Goal: Obtain resource: Download file/media

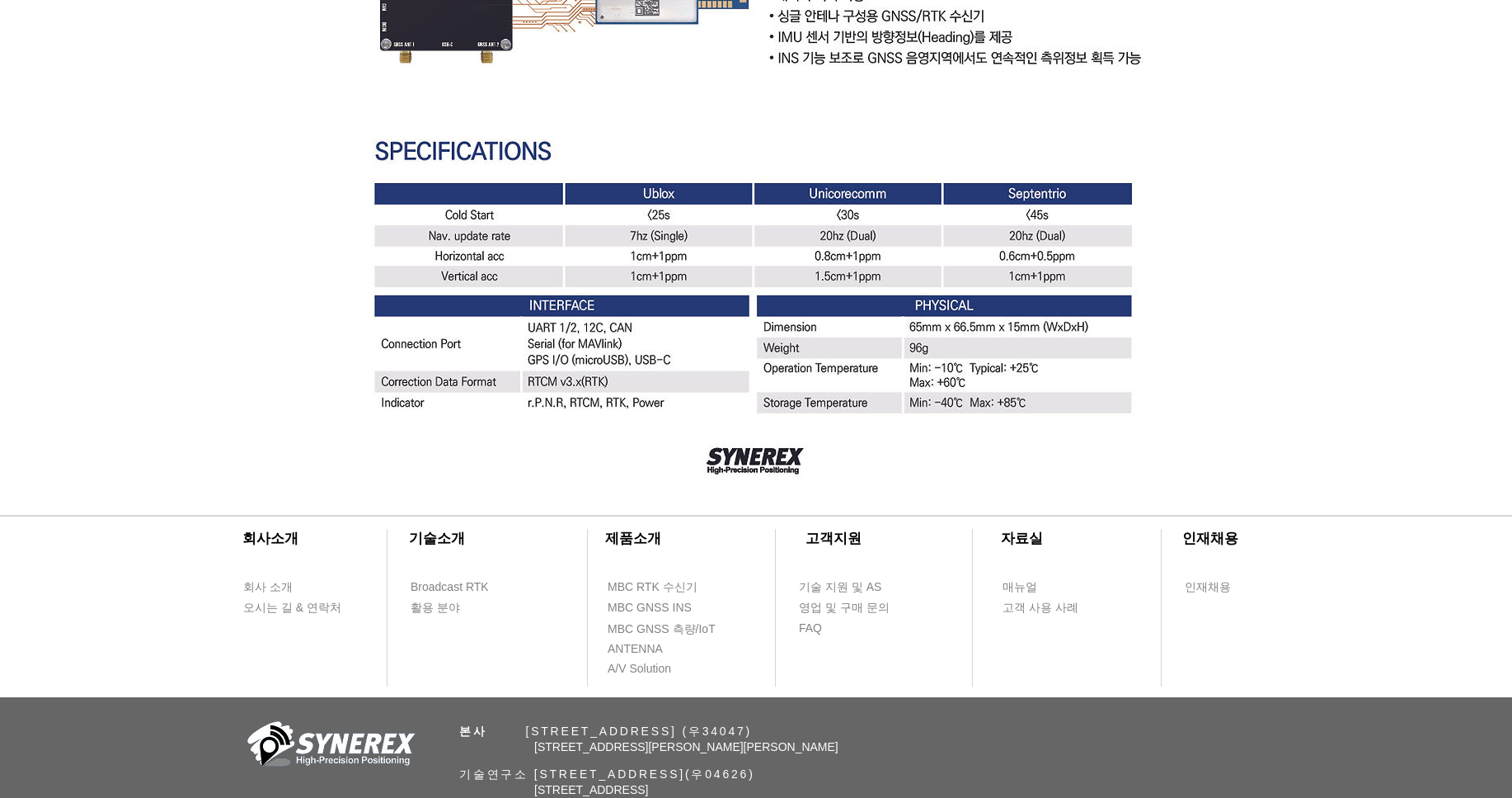
scroll to position [4687, 0]
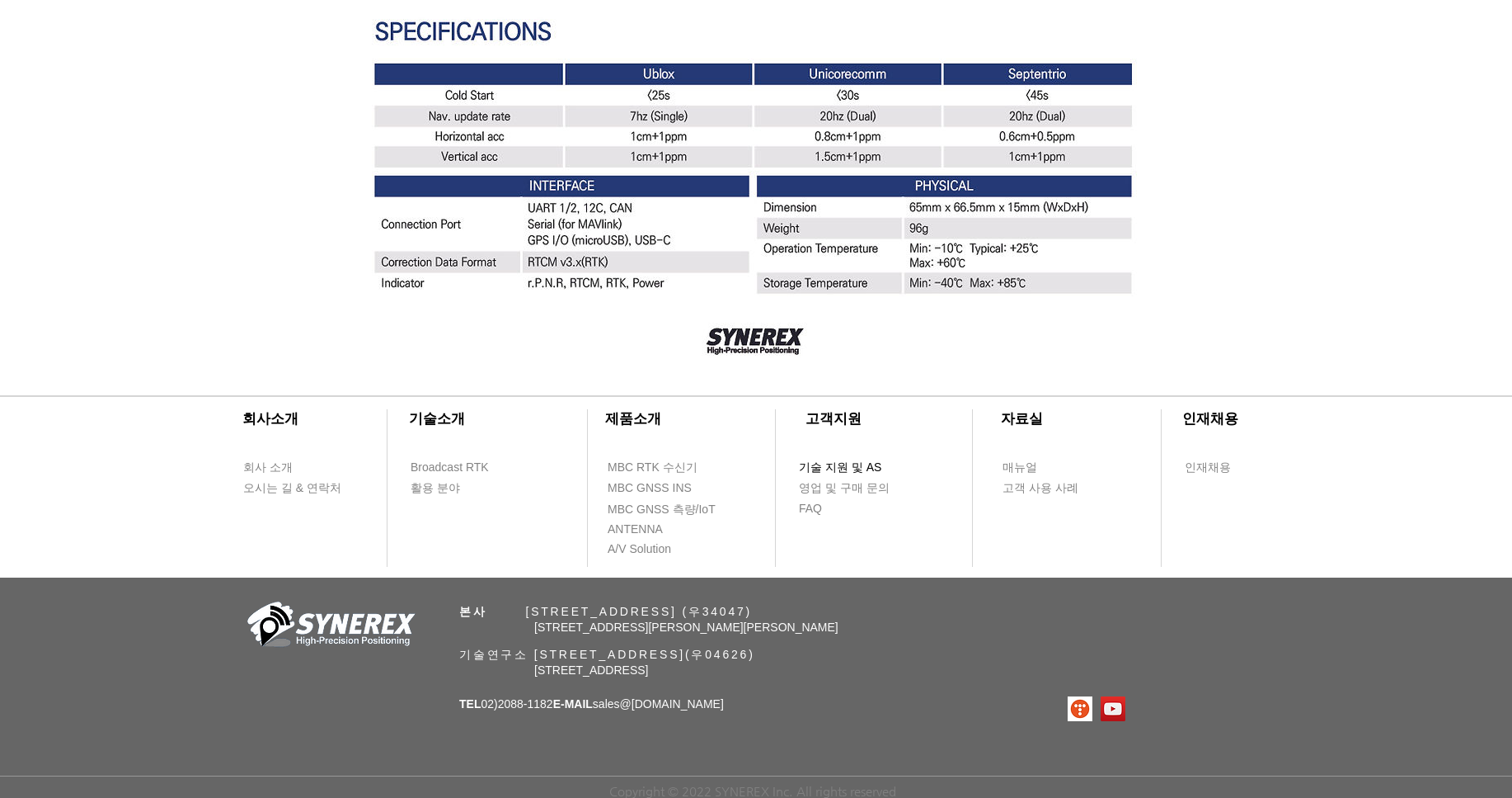
click at [861, 461] on span "기술 지원 및 AS" at bounding box center [839, 468] width 82 height 17
select select "******"
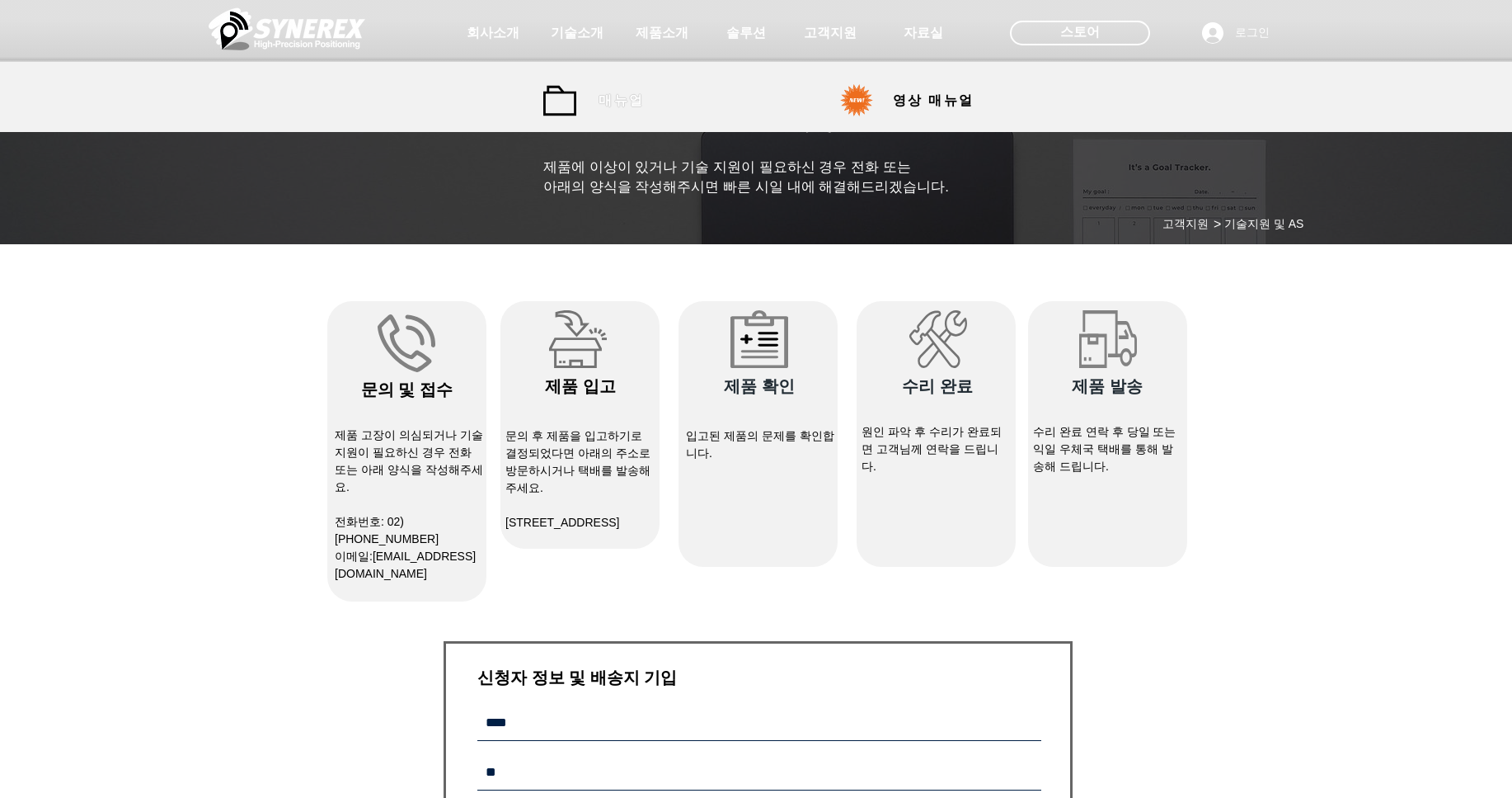
click at [624, 100] on span "매뉴얼" at bounding box center [621, 101] width 45 height 17
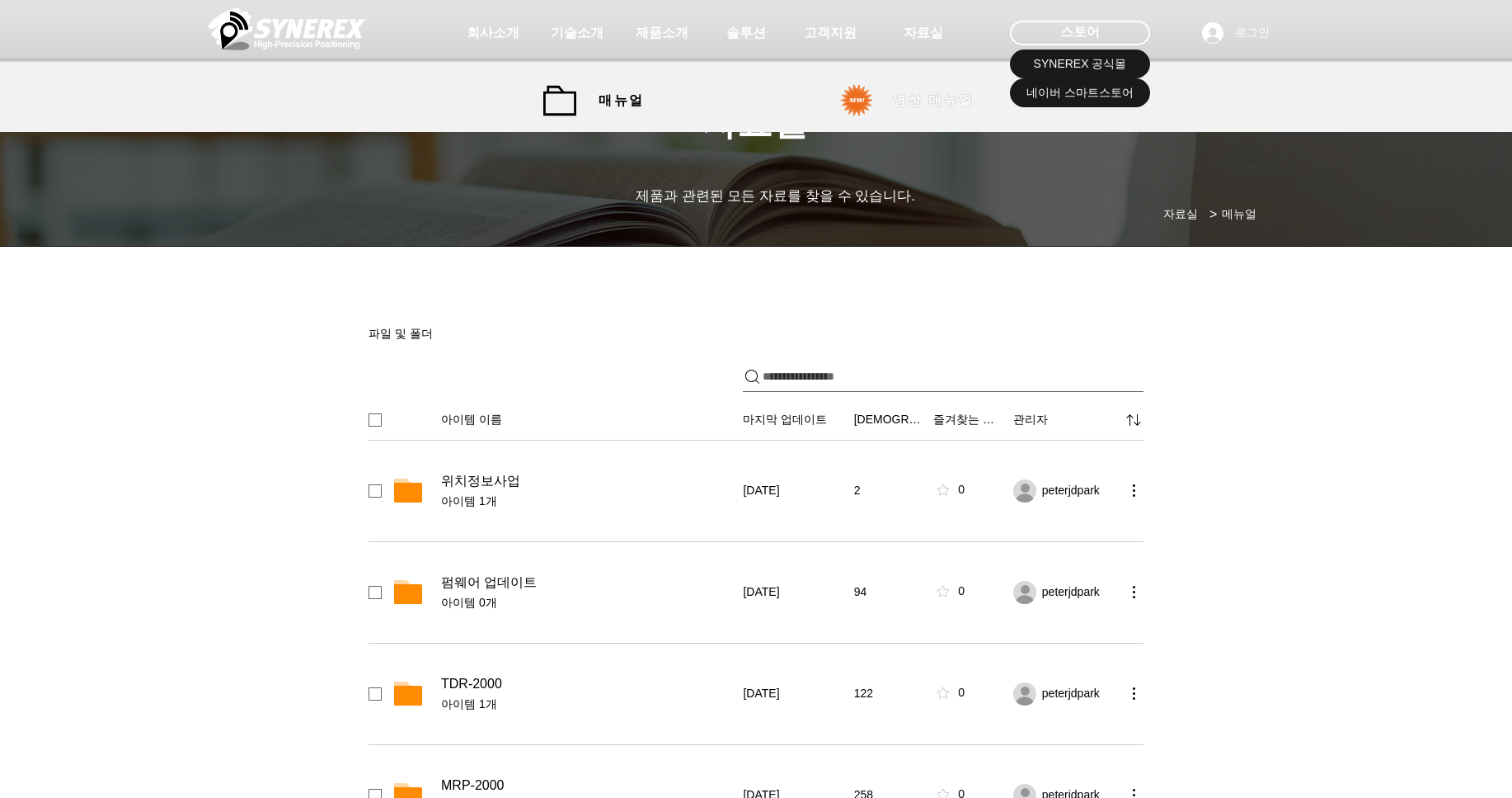
click at [947, 92] on span "영상 매뉴얼" at bounding box center [933, 101] width 82 height 17
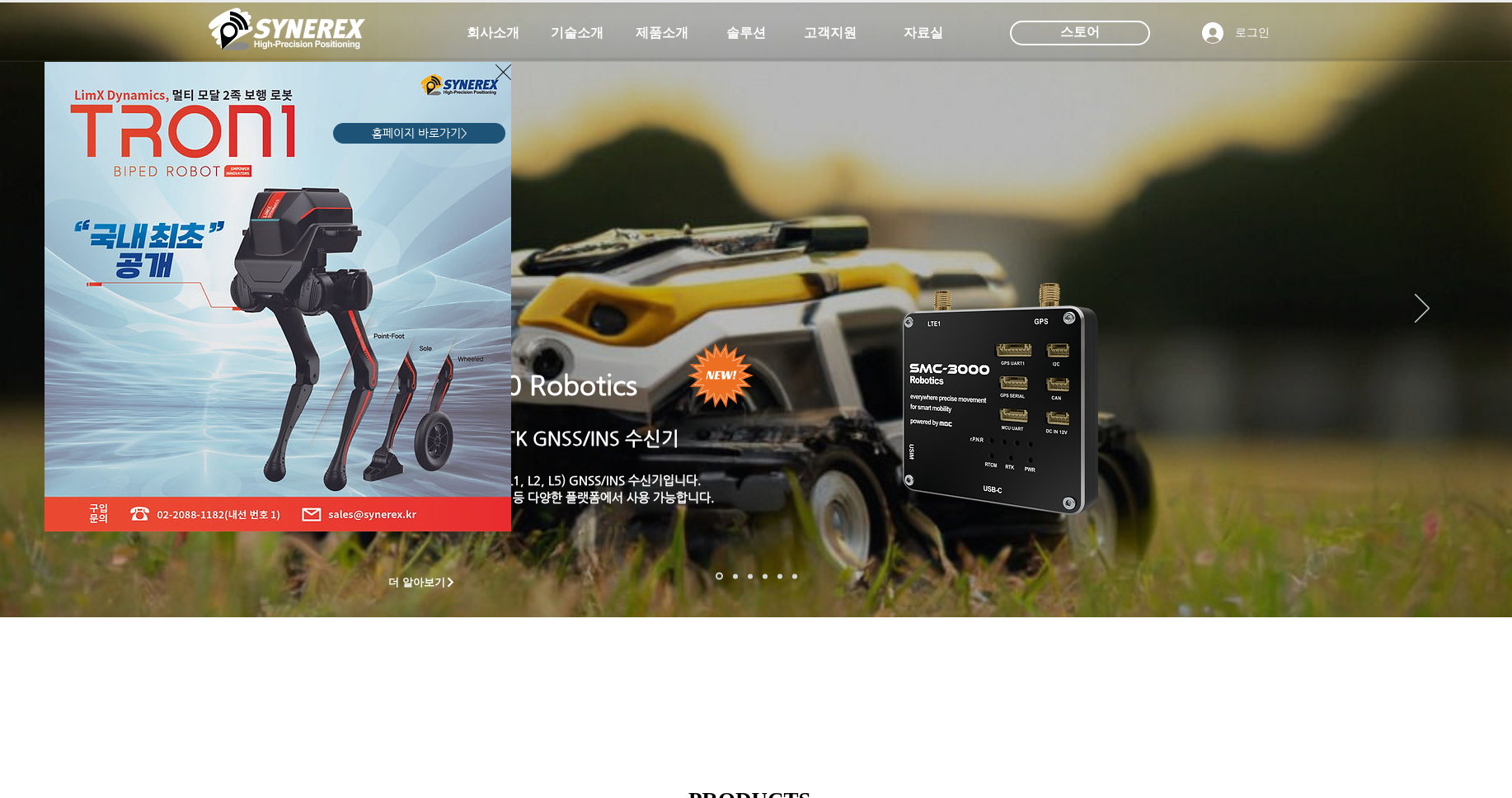
click at [178, 718] on div "LimX Dinamics" at bounding box center [756, 399] width 1512 height 798
click at [510, 76] on icon "사이트로 돌아가기" at bounding box center [503, 72] width 16 height 21
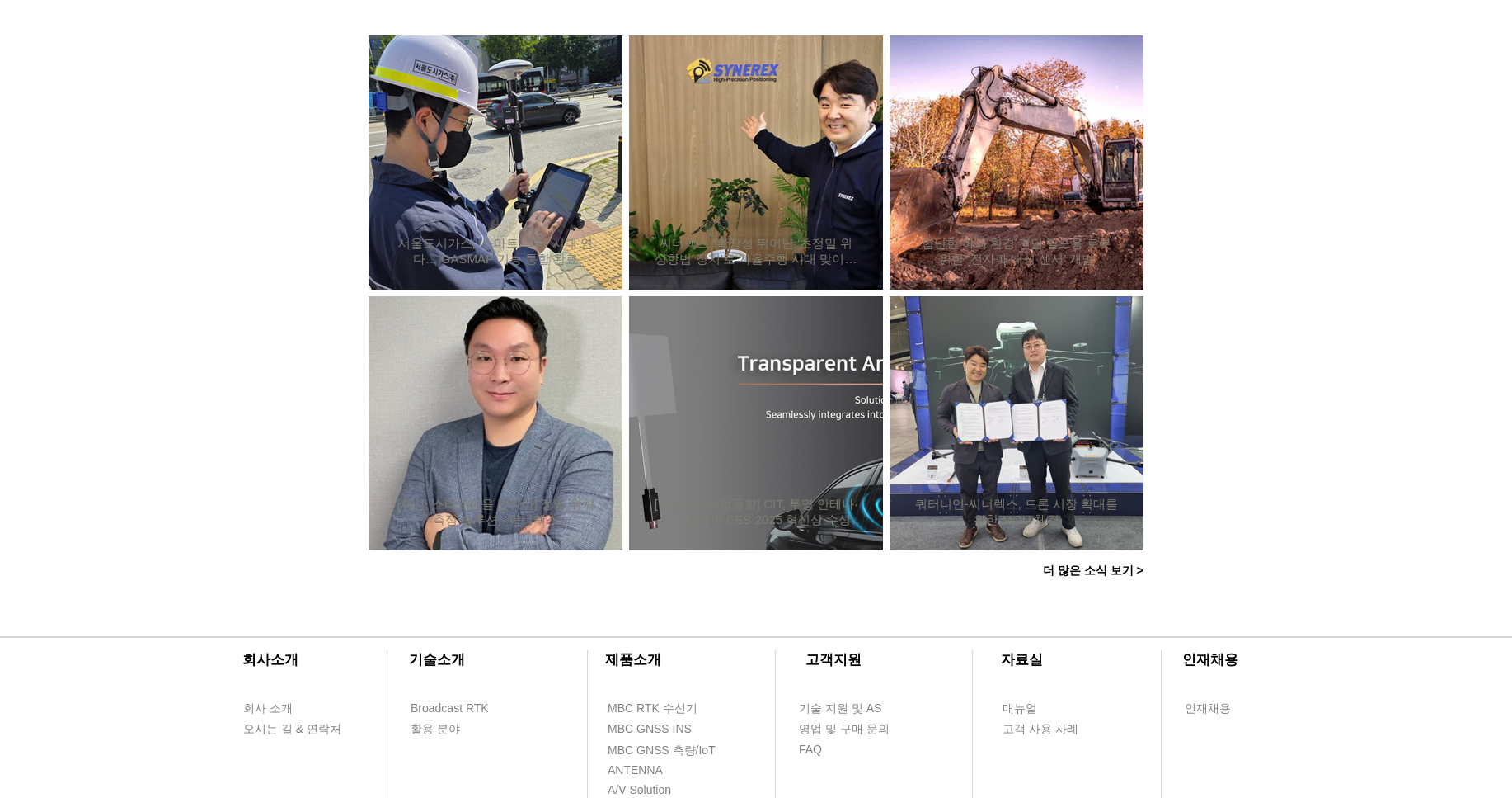
scroll to position [1544, 0]
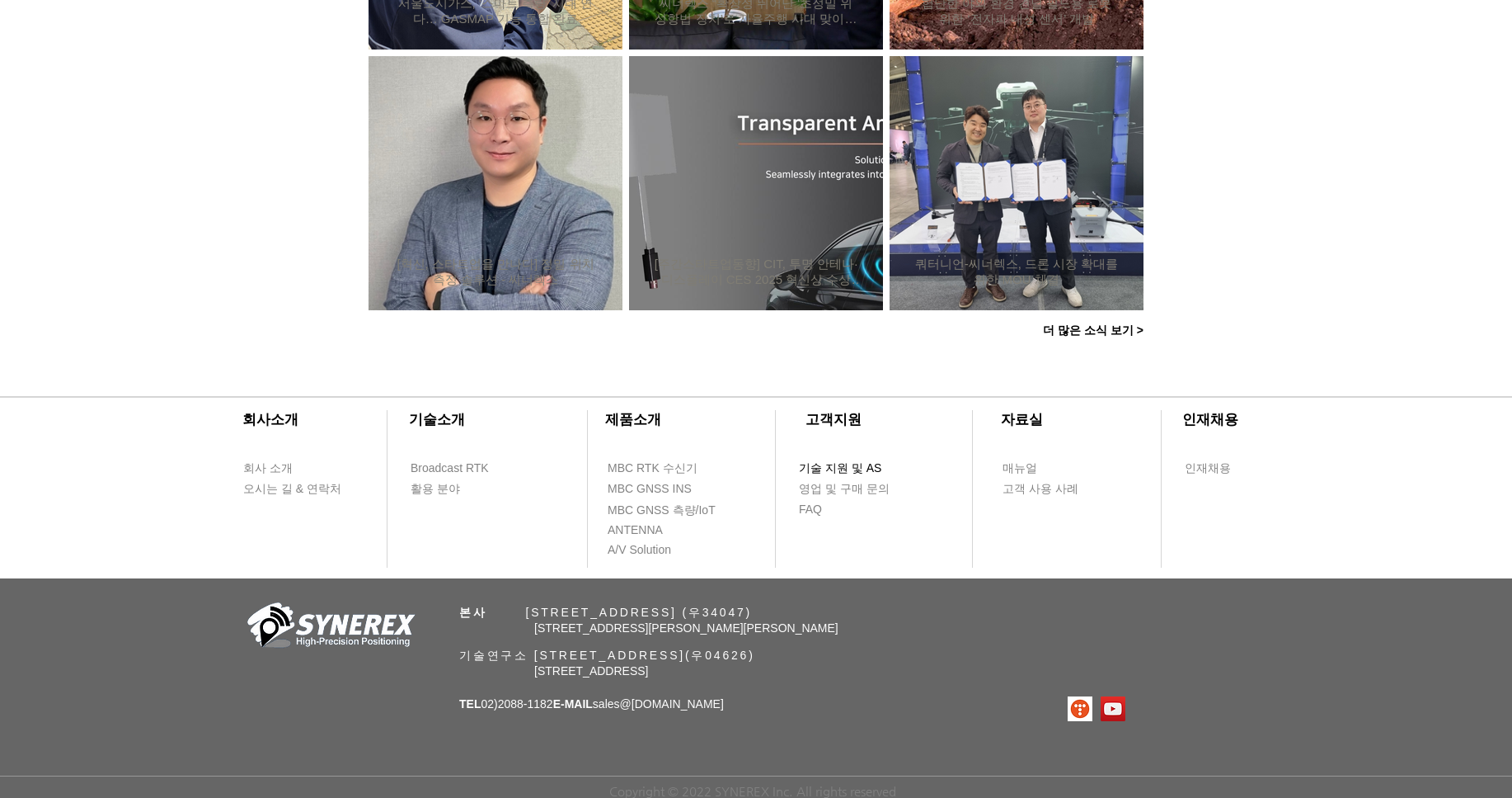
click at [853, 461] on span "기술 지원 및 AS" at bounding box center [839, 469] width 82 height 17
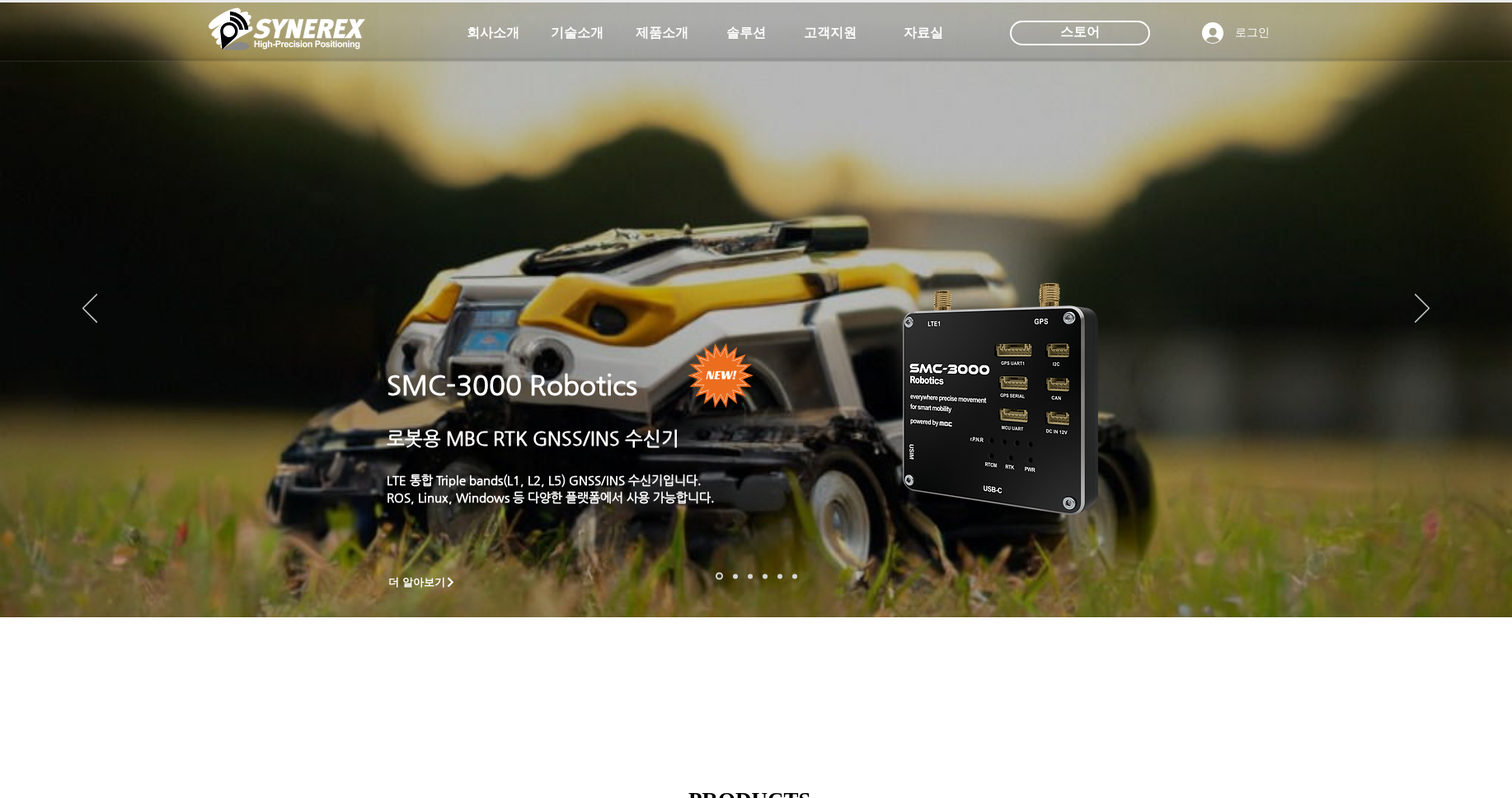
select select "******"
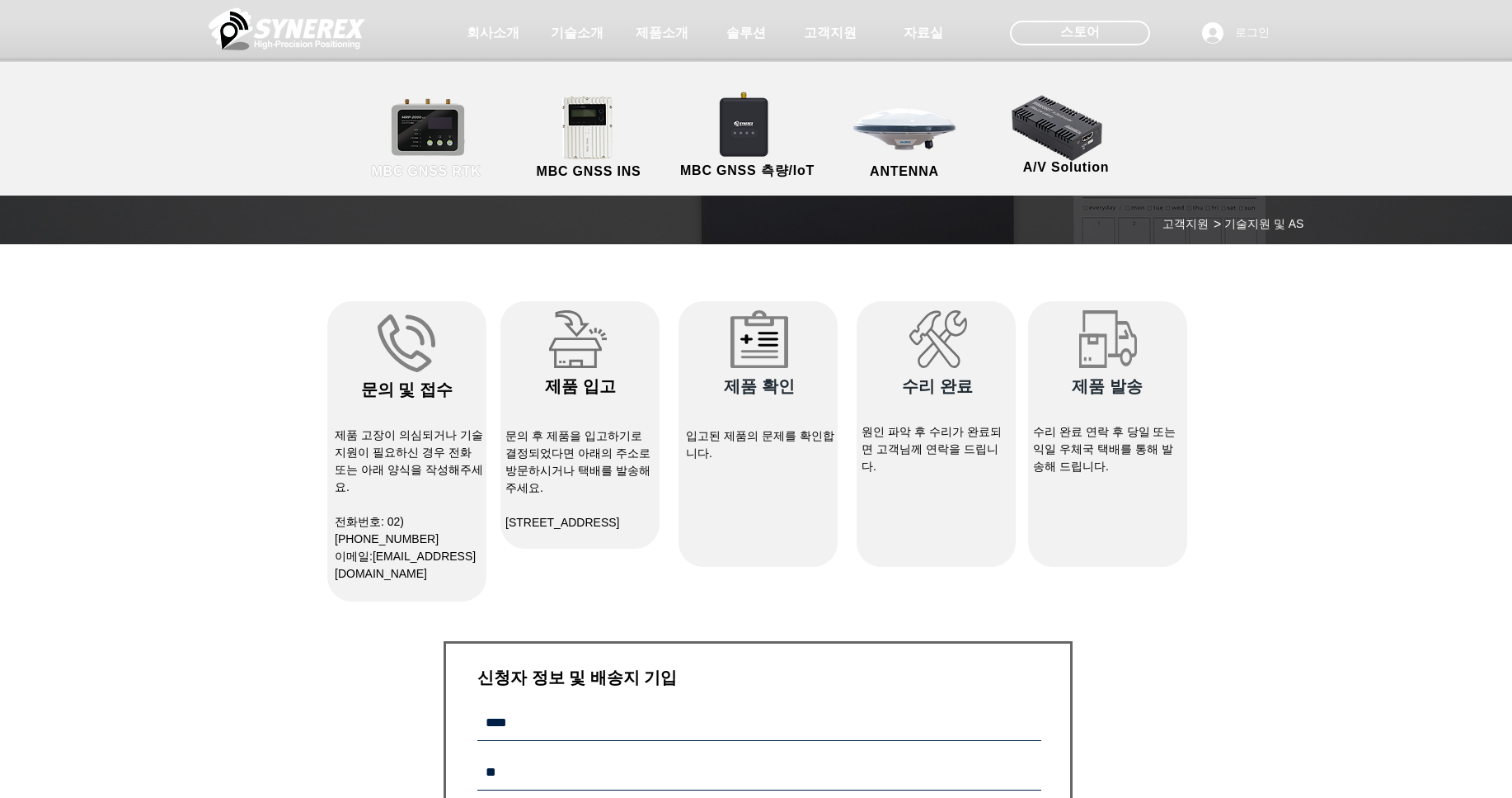
click at [440, 128] on link "MBC GNSS RTK" at bounding box center [426, 138] width 148 height 87
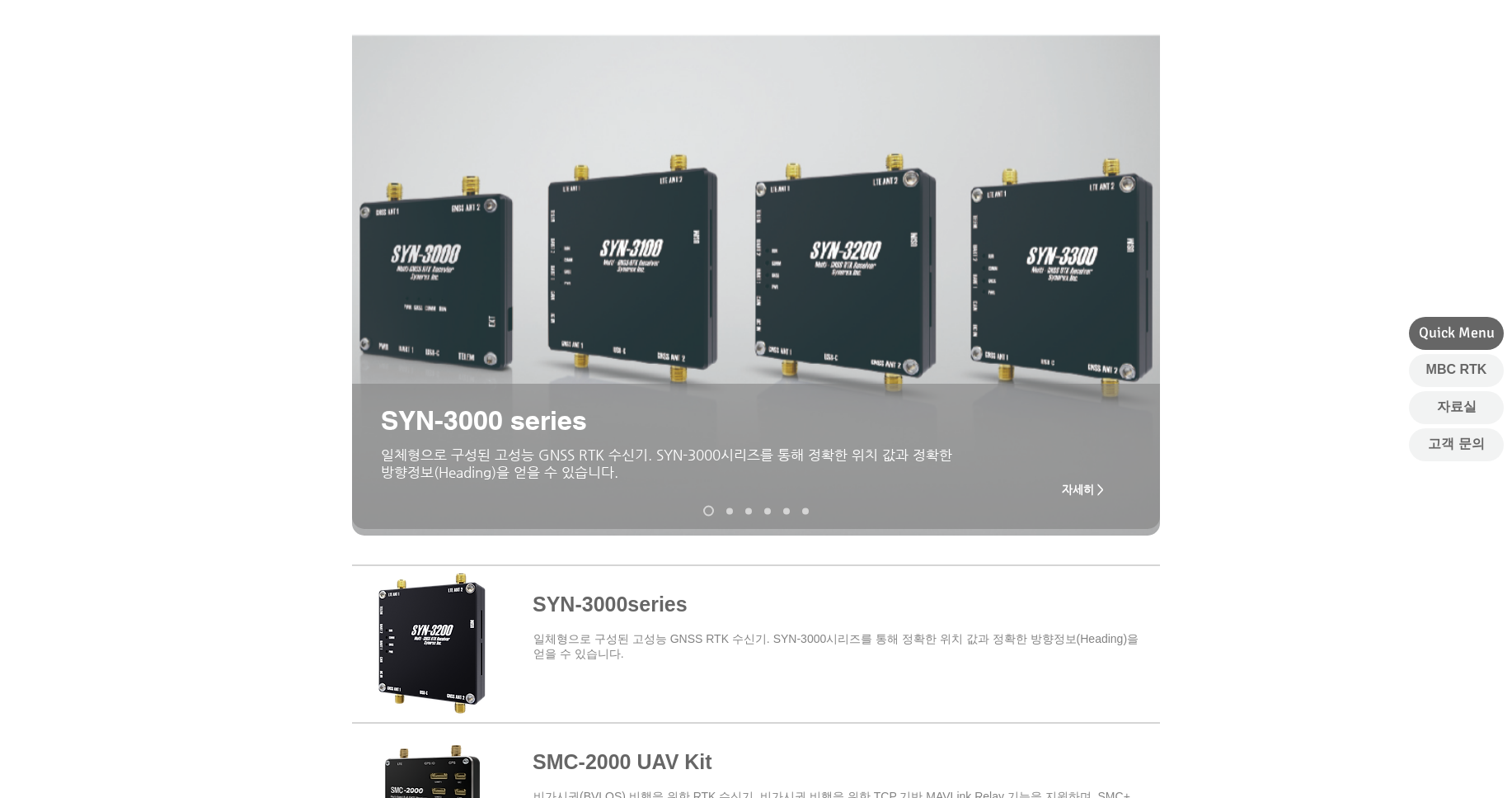
scroll to position [330, 0]
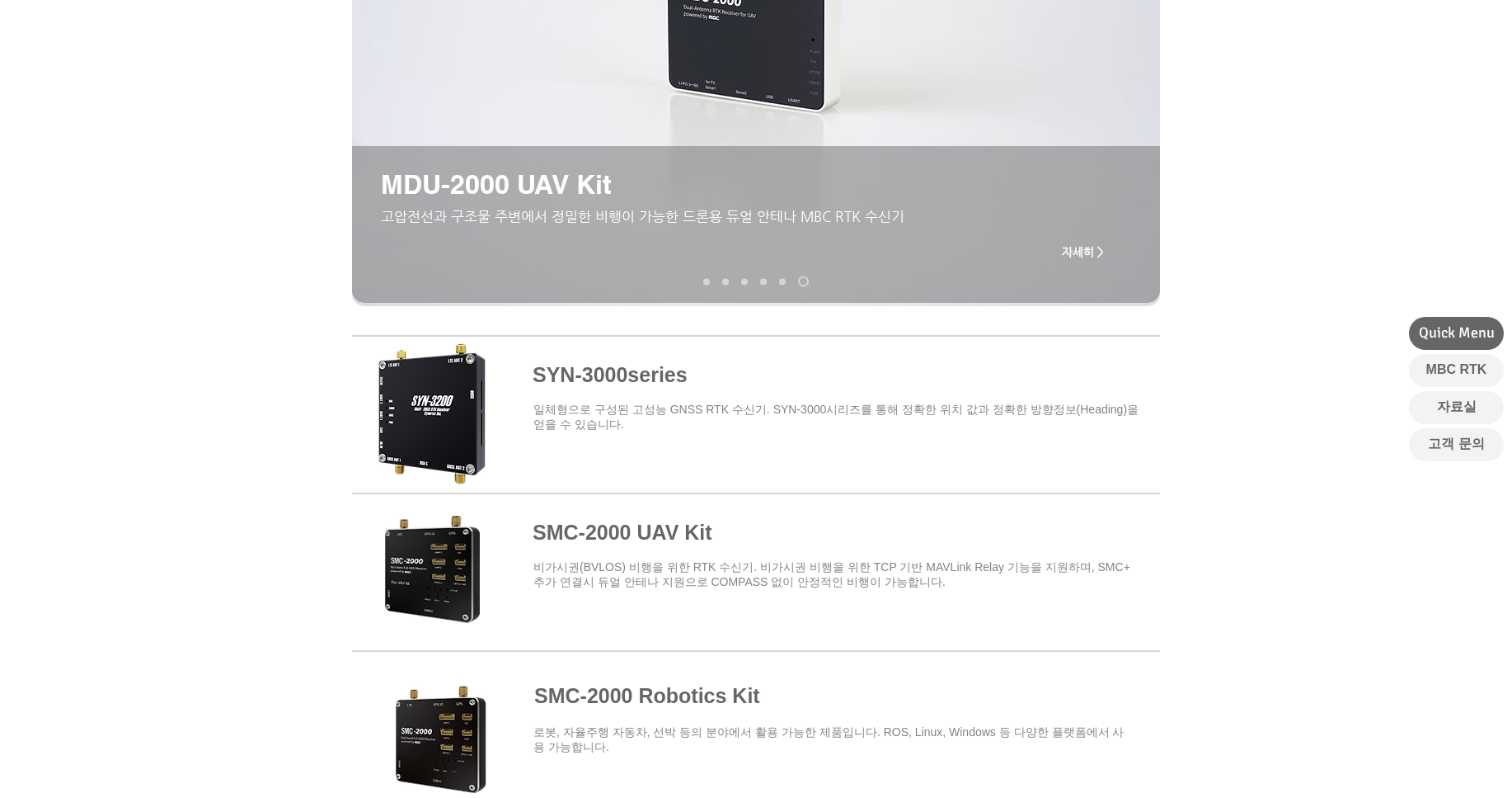
click at [1241, 490] on div at bounding box center [756, 561] width 1512 height 484
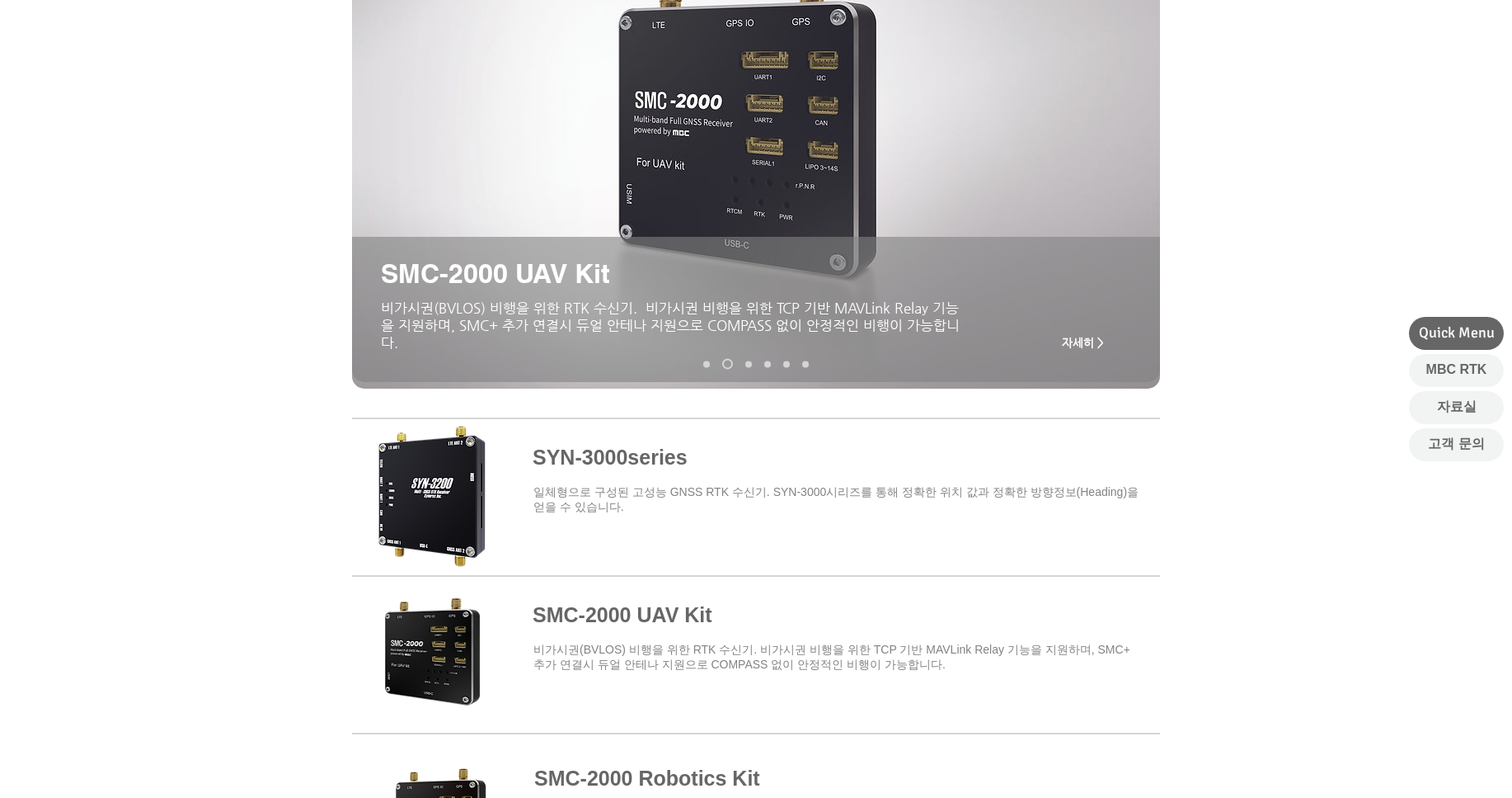
scroll to position [165, 0]
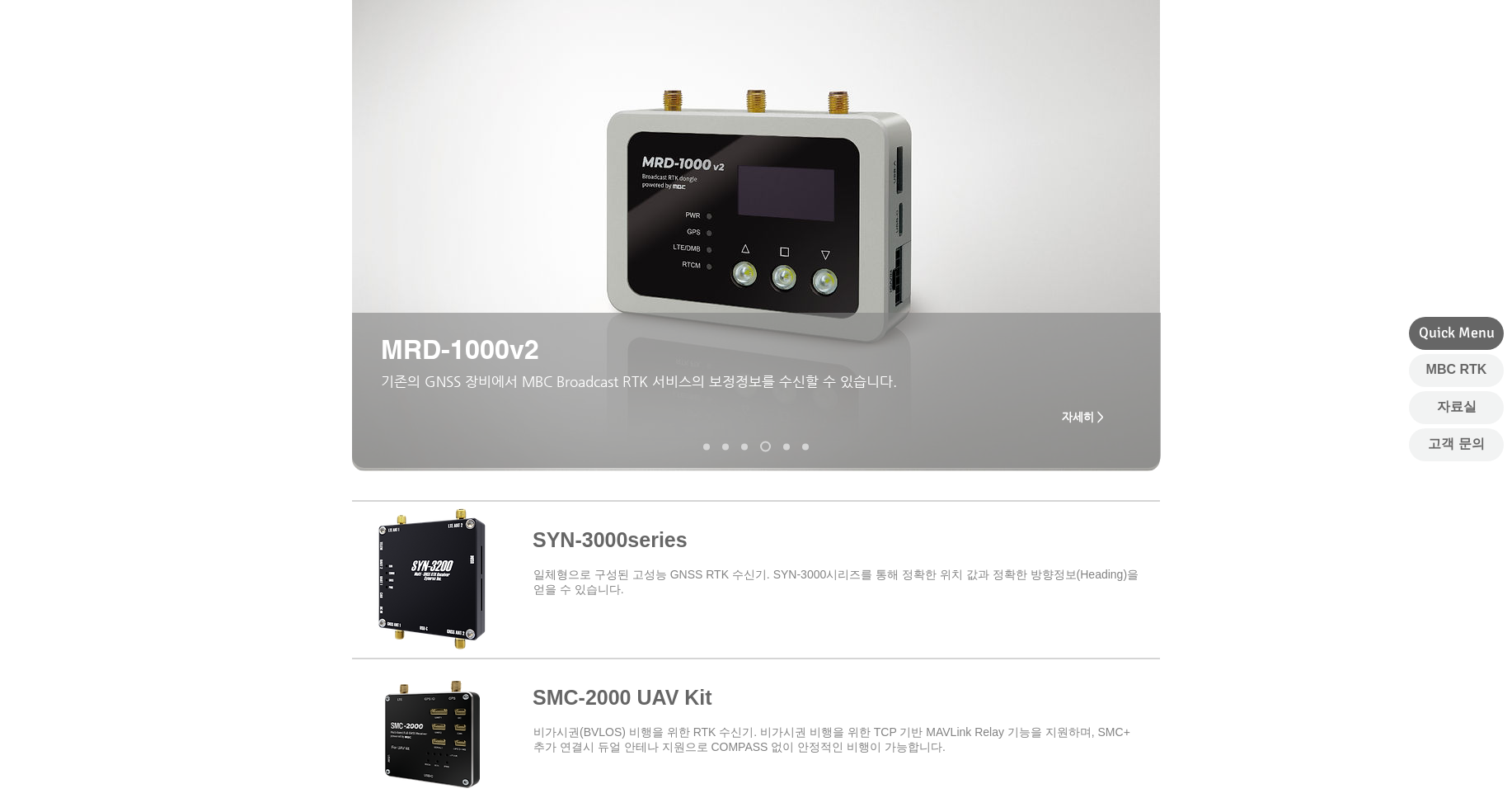
click at [1256, 568] on div at bounding box center [756, 726] width 1512 height 484
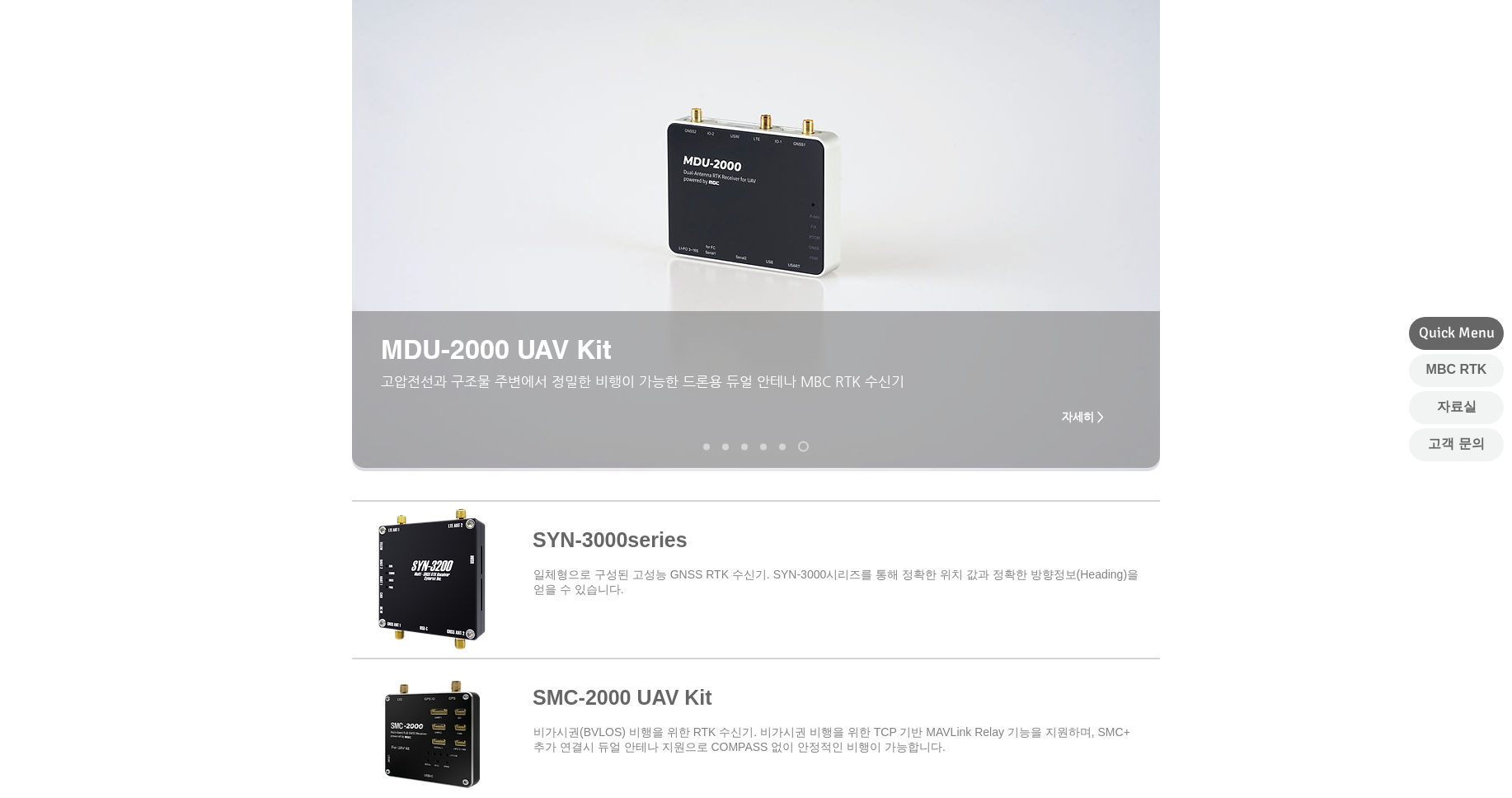
click at [227, 511] on div at bounding box center [756, 726] width 1512 height 484
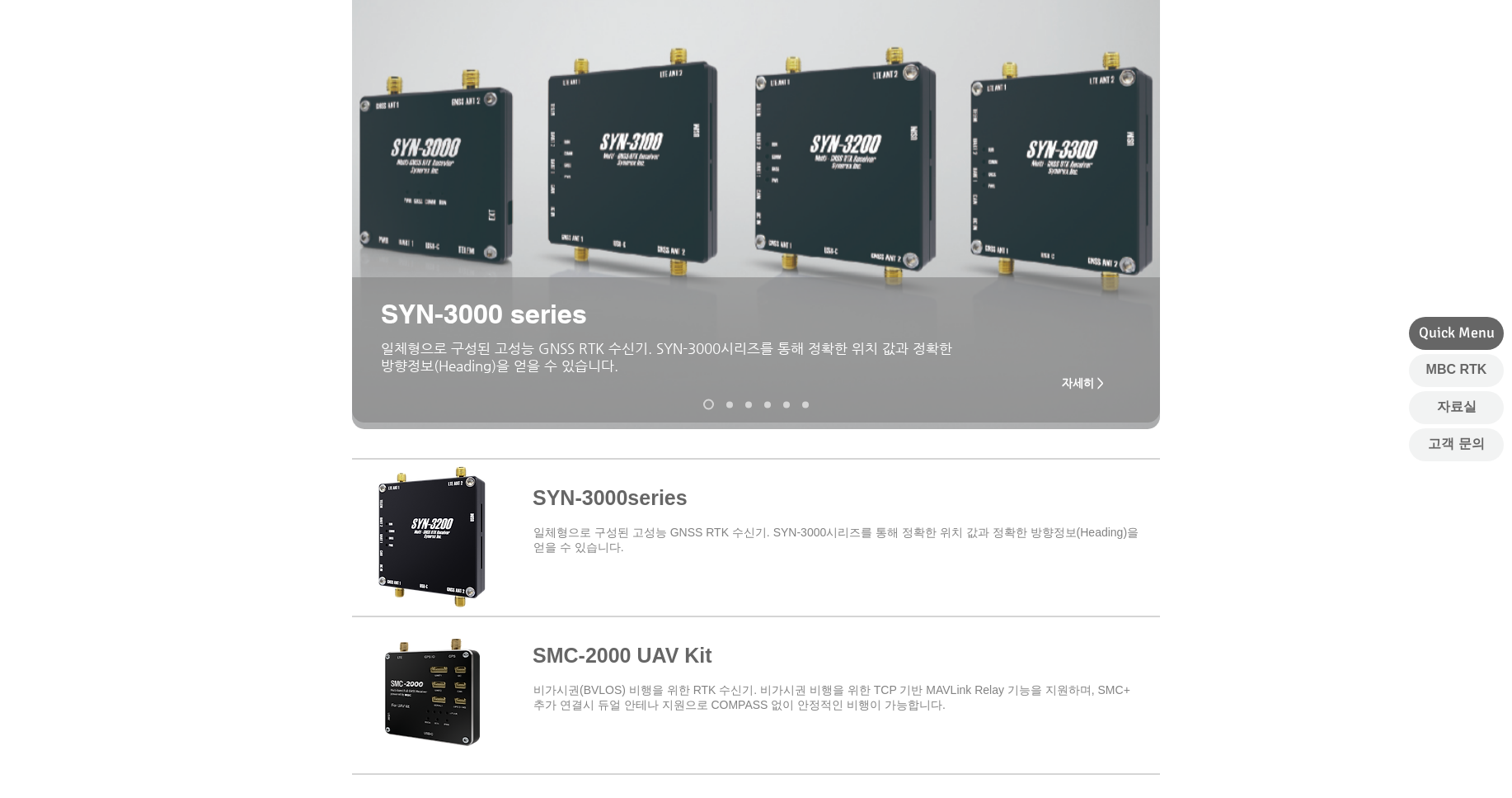
scroll to position [247, 0]
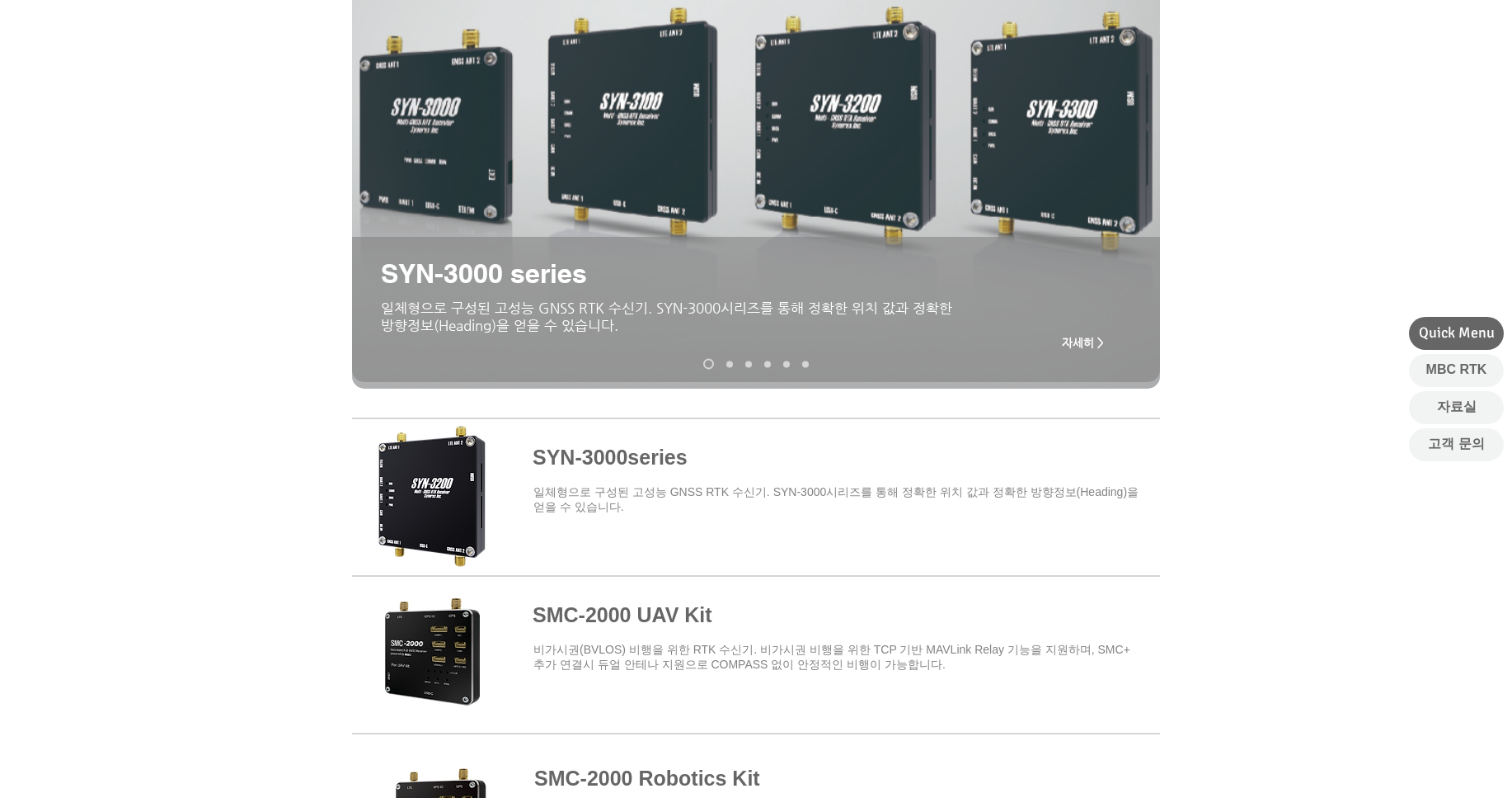
click at [569, 466] on span at bounding box center [756, 493] width 808 height 144
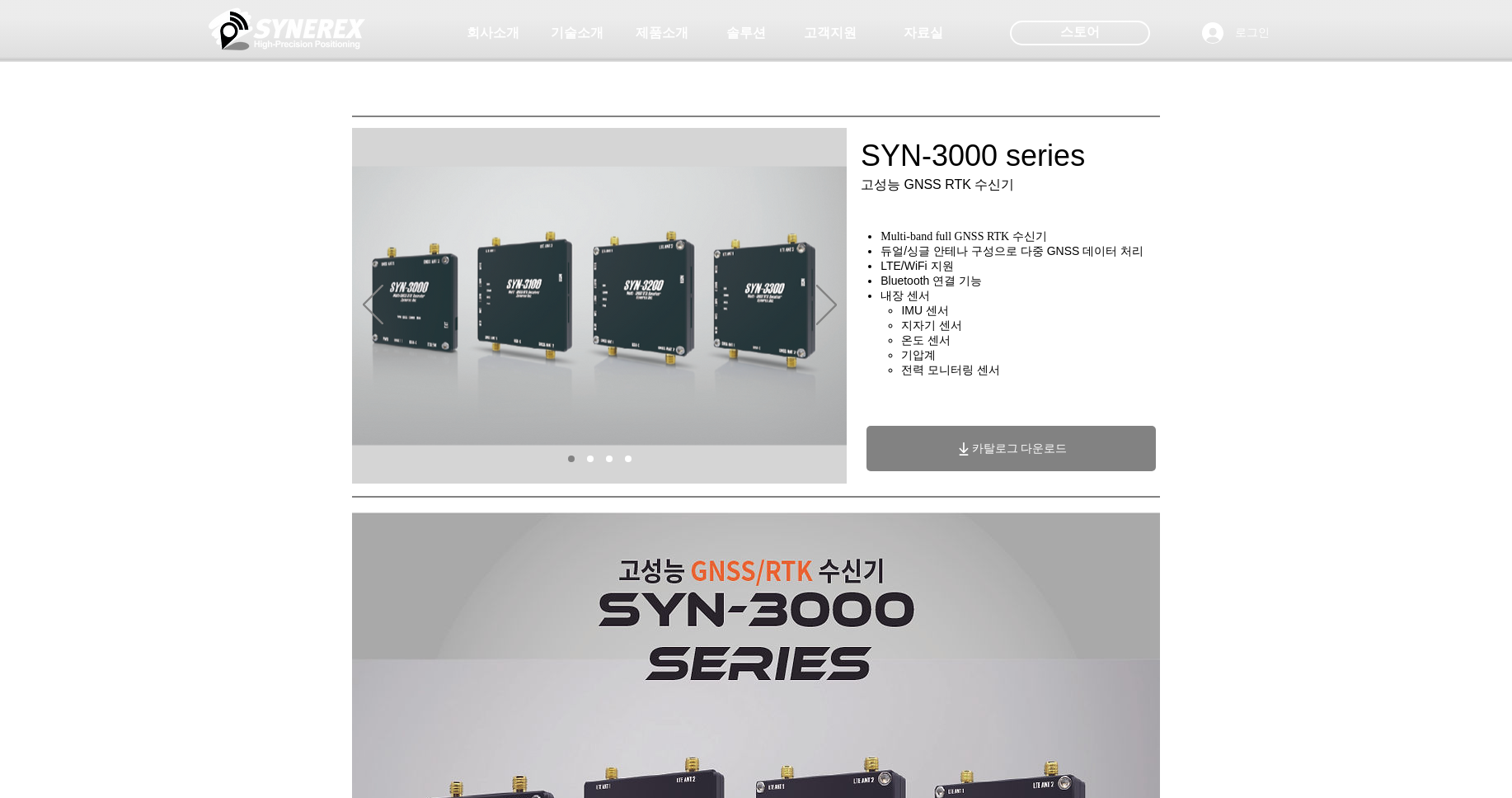
click at [1120, 461] on span "카탈로그 다운로드" at bounding box center [1012, 448] width 290 height 45
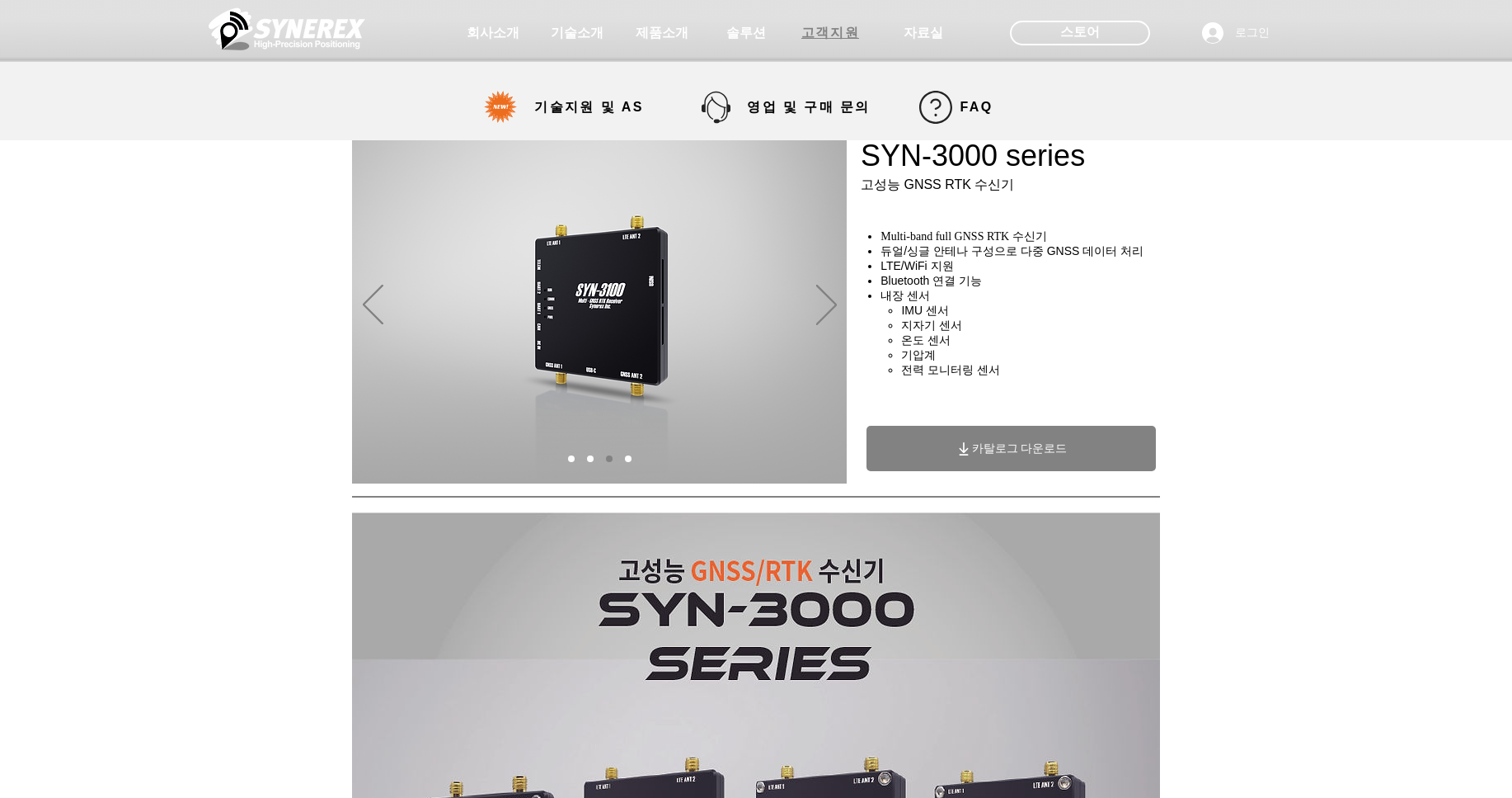
click at [833, 39] on span "고객지원" at bounding box center [829, 33] width 57 height 17
select select "******"
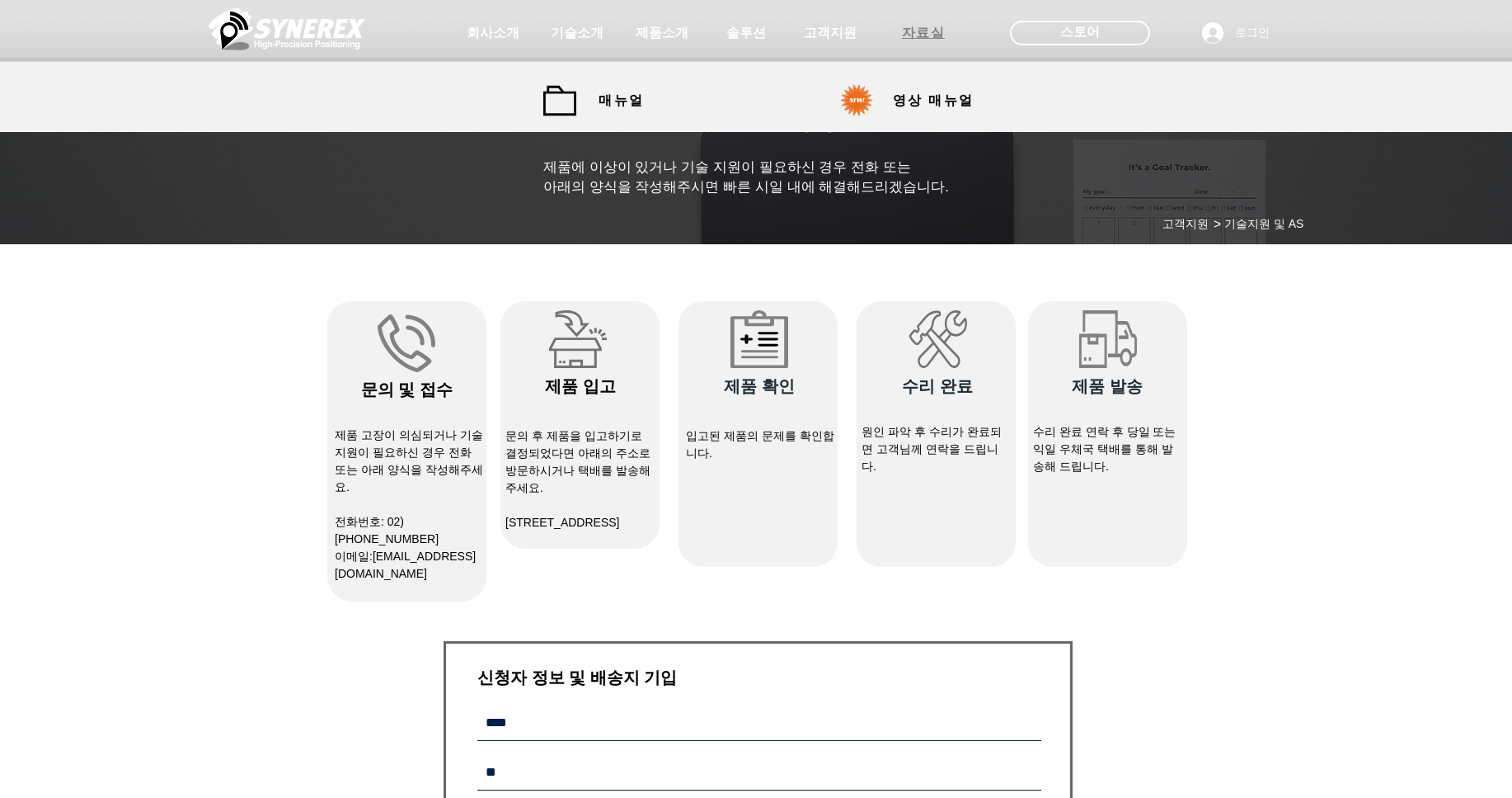
click at [938, 36] on span "자료실" at bounding box center [923, 33] width 43 height 17
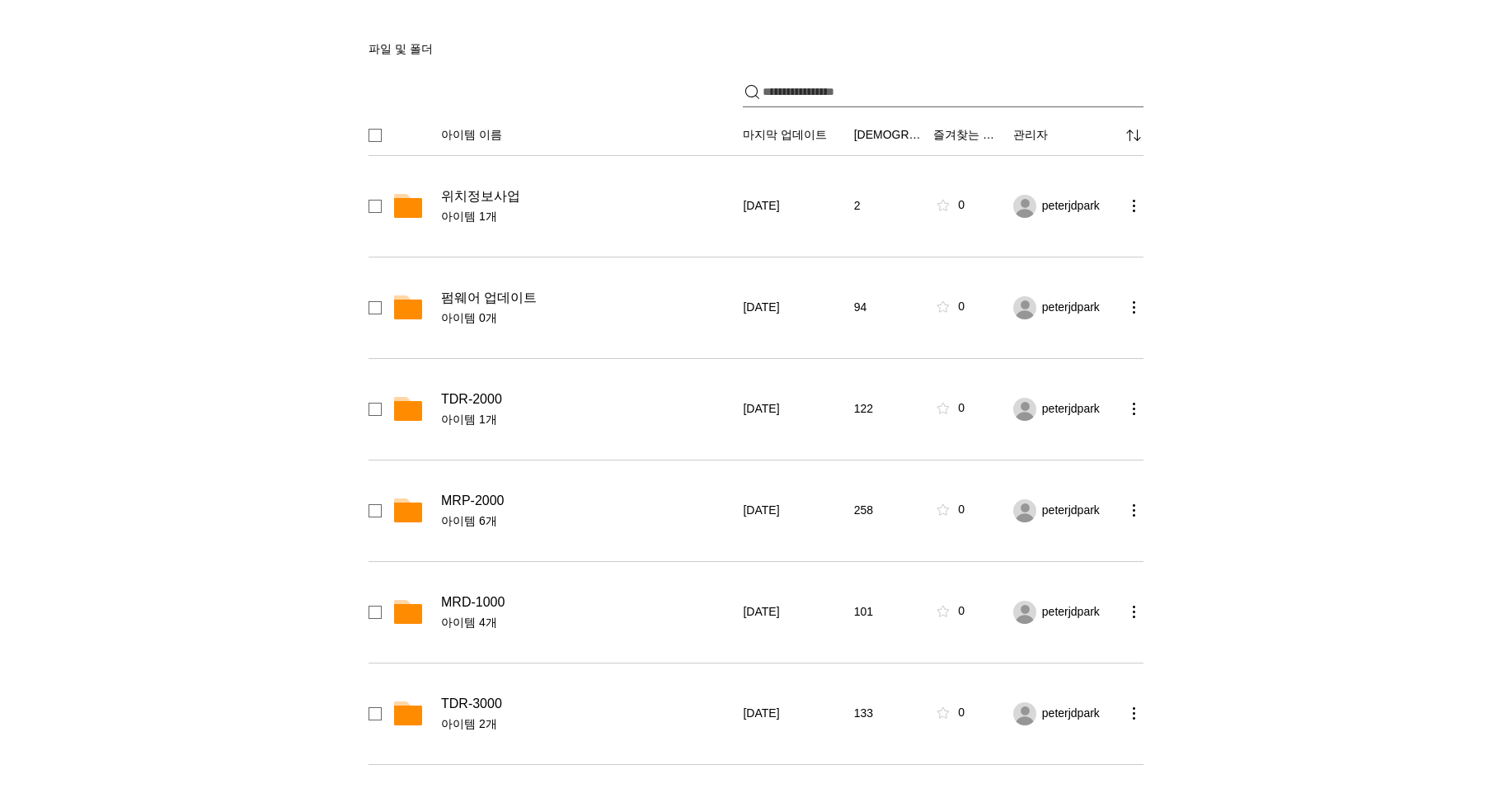
scroll to position [247, 0]
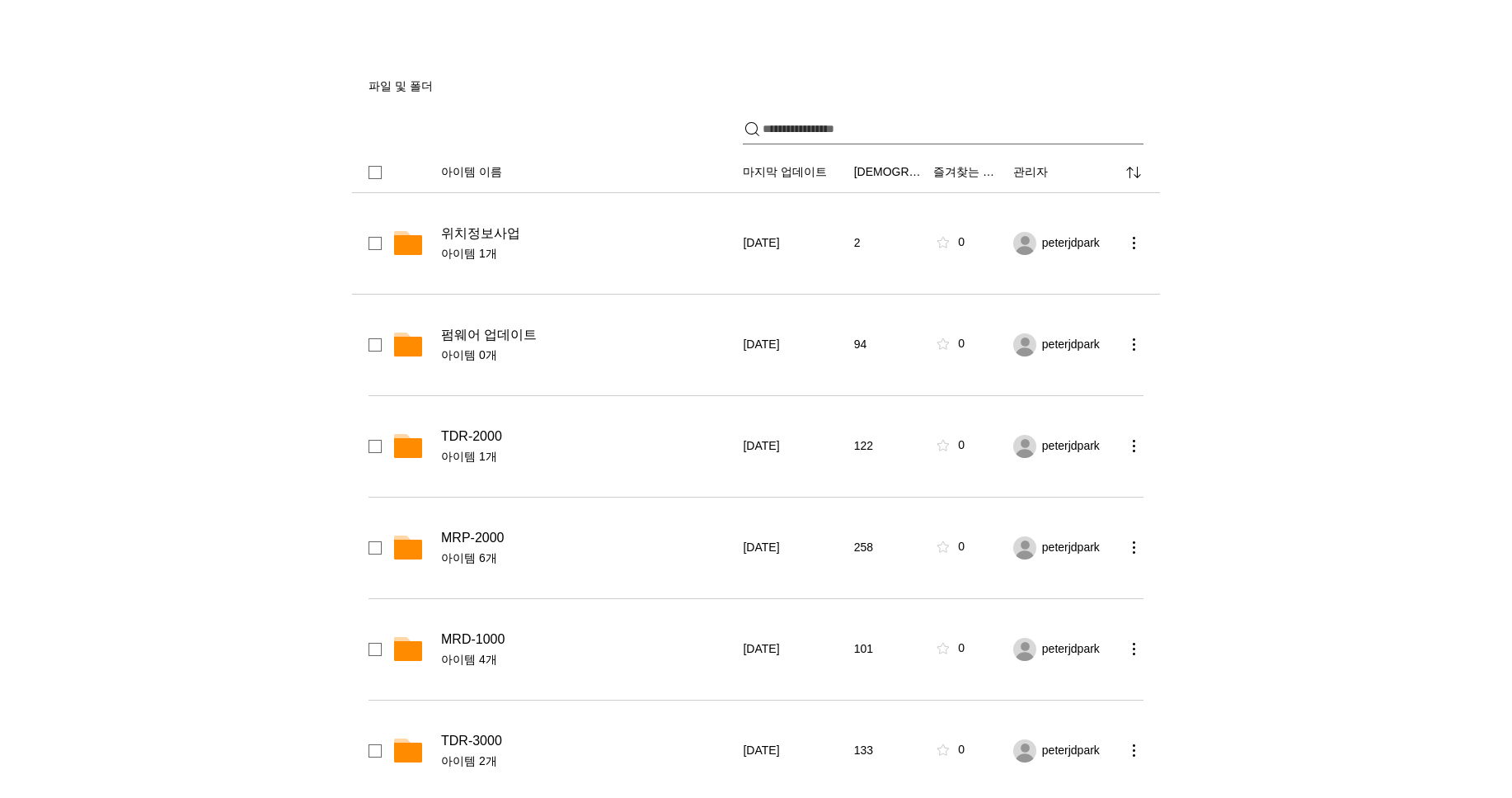
click at [491, 227] on span "위치정보사업" at bounding box center [480, 233] width 79 height 17
